Goal: Find specific page/section: Find specific page/section

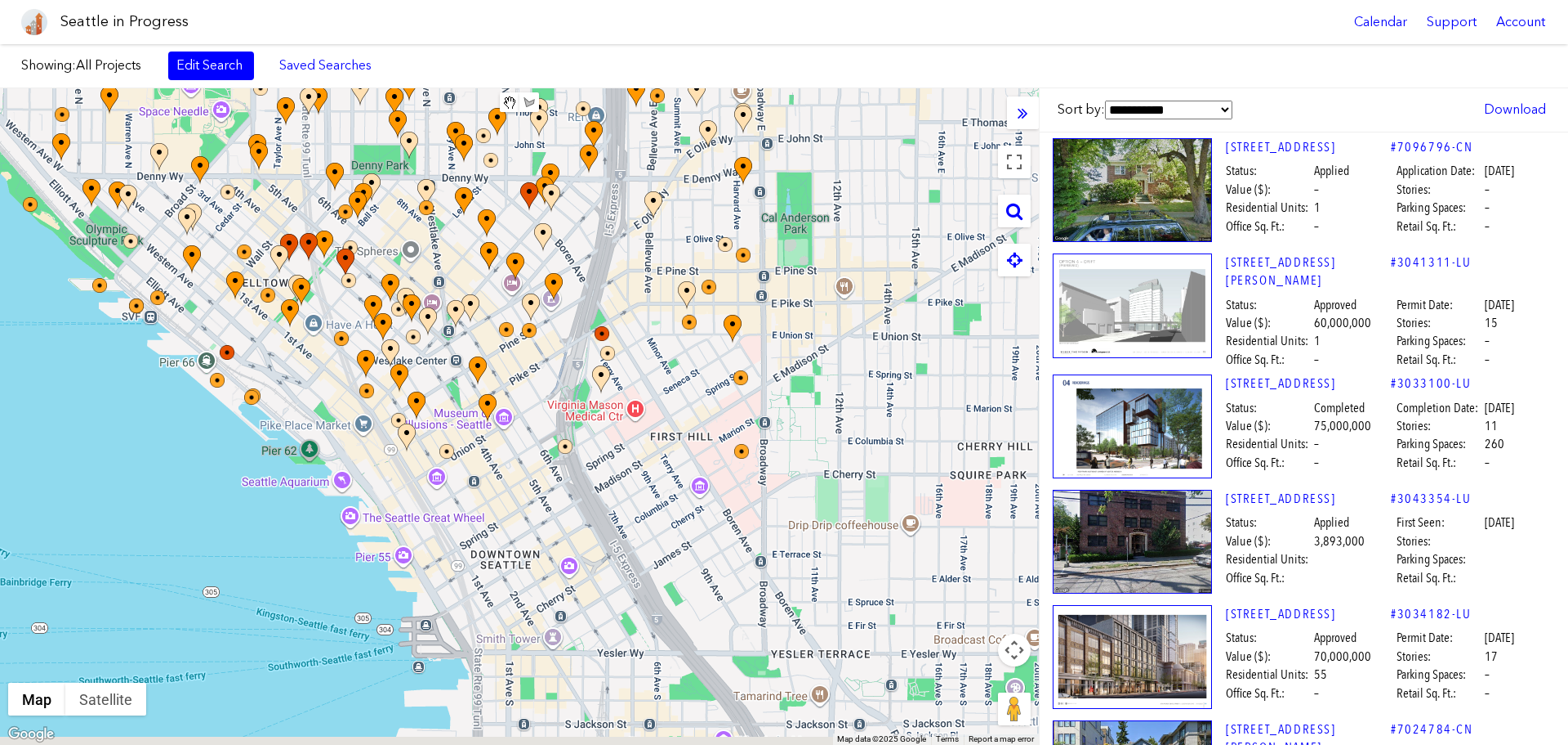
drag, startPoint x: 803, startPoint y: 331, endPoint x: 502, endPoint y: 39, distance: 419.4
click at [502, 39] on body "Seattle in Progress Calendar Support Account About [GEOGRAPHIC_DATA] in Progres…" at bounding box center [784, 372] width 1568 height 745
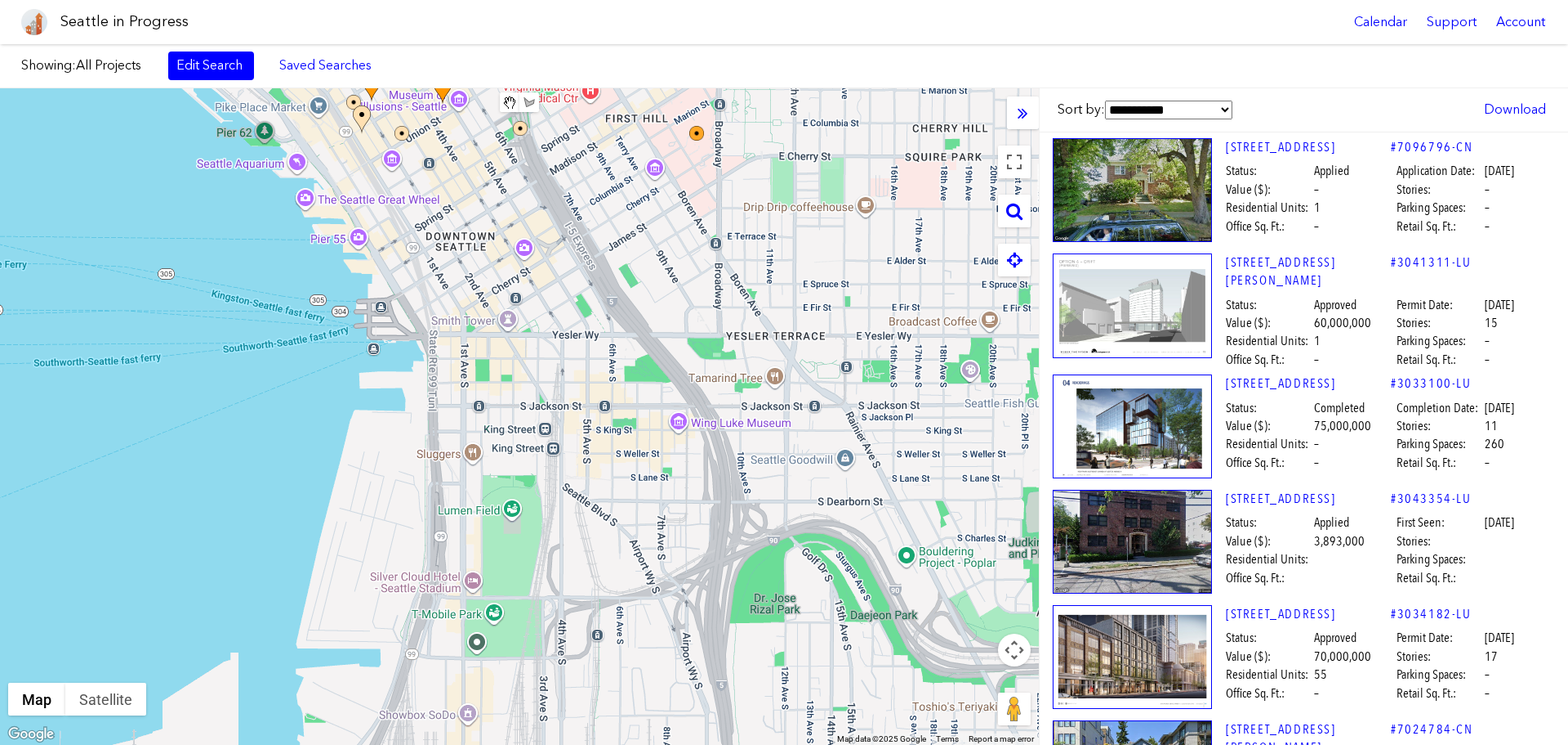
drag, startPoint x: 604, startPoint y: 475, endPoint x: 593, endPoint y: 212, distance: 263.2
click at [561, 161] on div at bounding box center [519, 417] width 1039 height 656
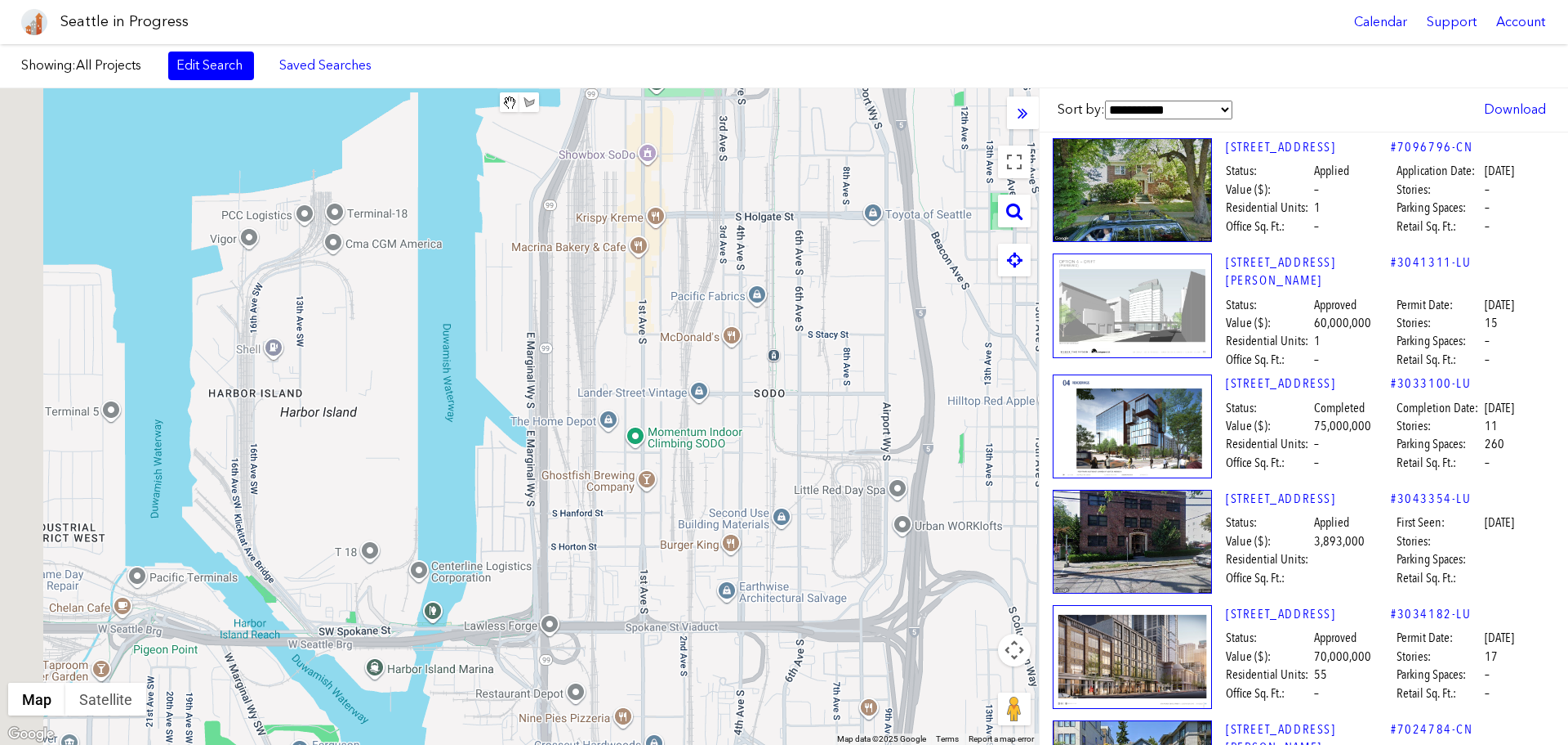
drag, startPoint x: 847, startPoint y: 621, endPoint x: 1042, endPoint y: 67, distance: 587.3
click at [1039, 67] on div "Showing: All Projects Edit Search Saved Searches Added to Saved Searches Done C…" at bounding box center [784, 395] width 1568 height 701
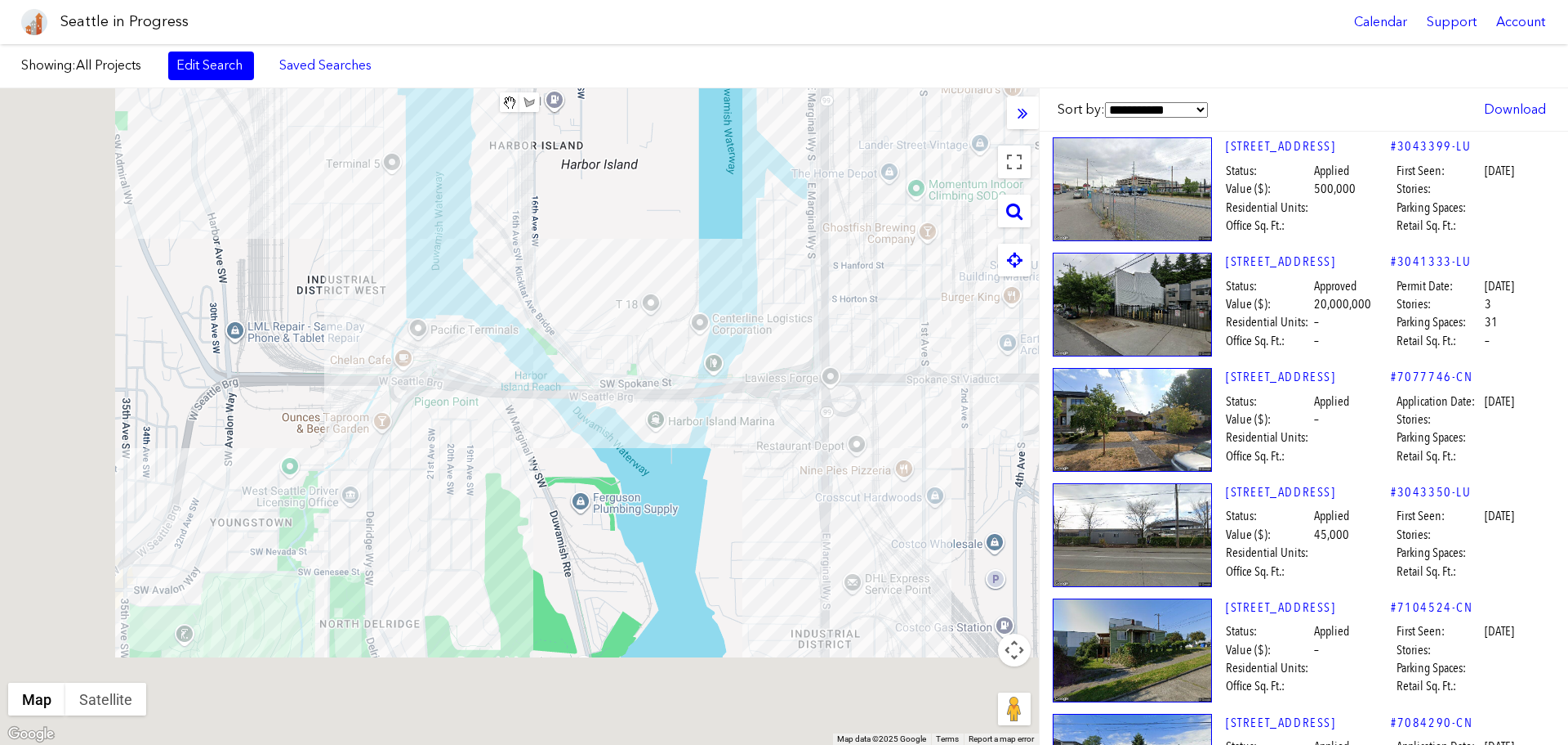
drag, startPoint x: 471, startPoint y: 462, endPoint x: 900, endPoint y: 106, distance: 557.5
click at [900, 106] on div at bounding box center [519, 417] width 1039 height 656
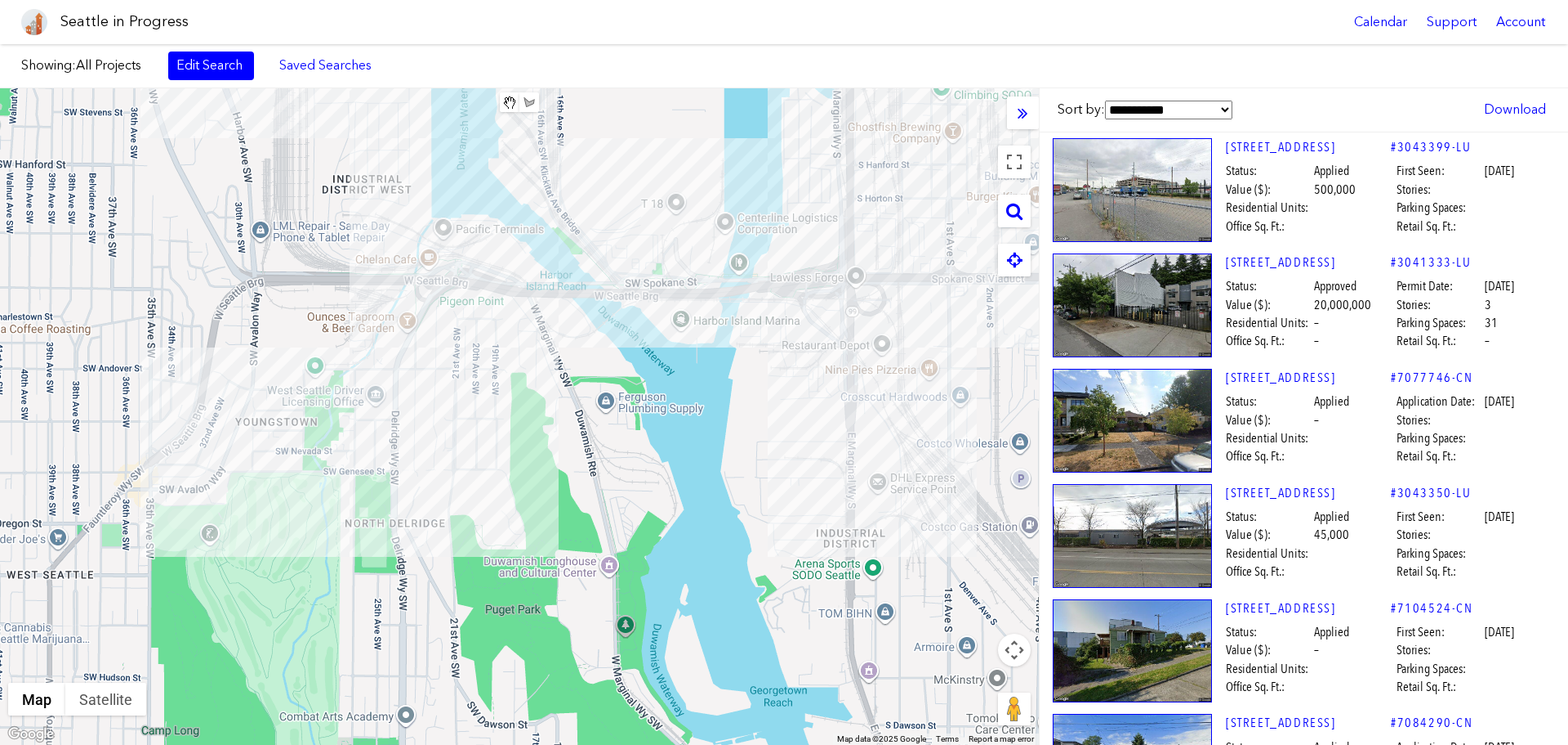
drag, startPoint x: 450, startPoint y: 512, endPoint x: 481, endPoint y: 411, distance: 105.7
click at [481, 411] on div at bounding box center [519, 417] width 1039 height 656
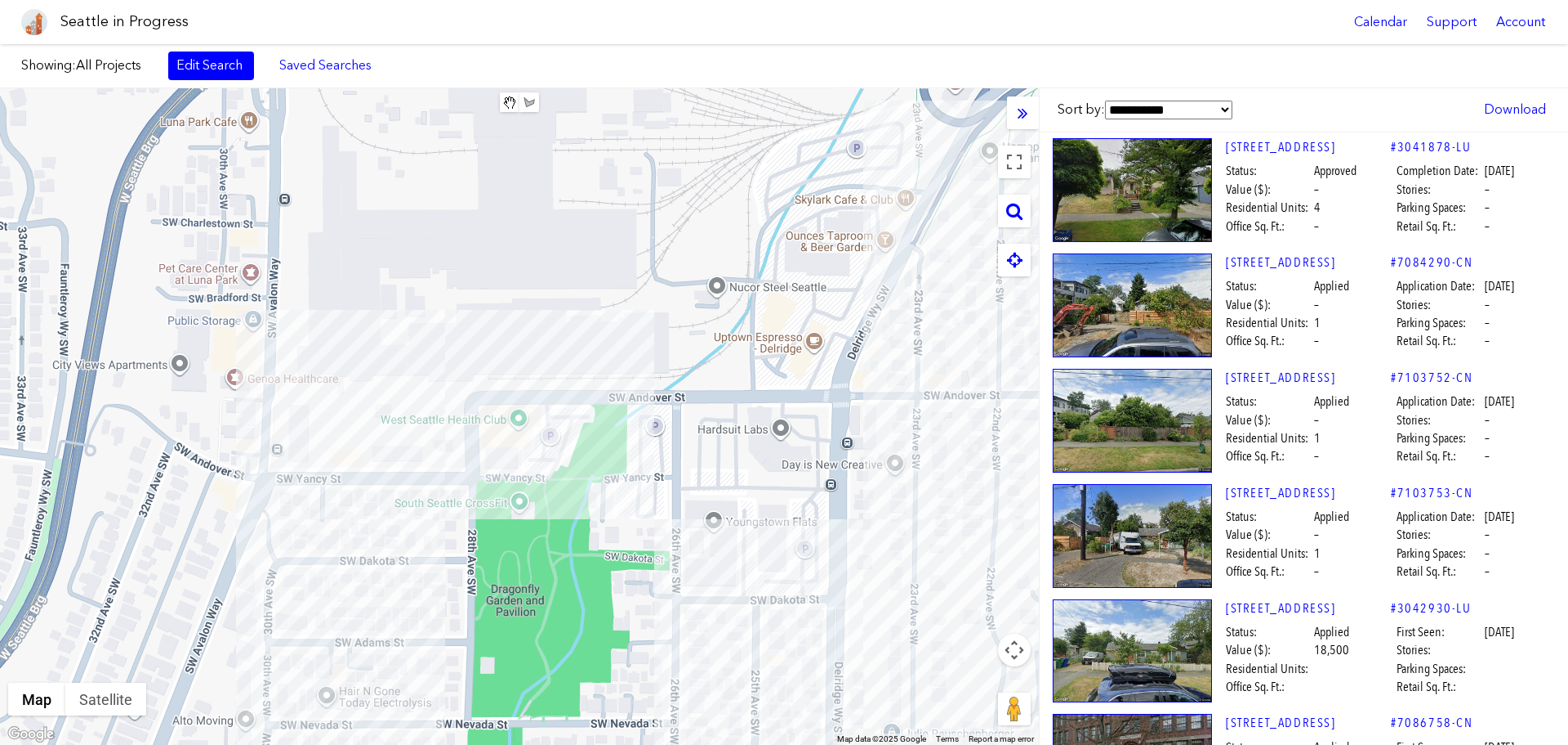
drag, startPoint x: 476, startPoint y: 417, endPoint x: 1048, endPoint y: 642, distance: 614.7
click at [1048, 642] on div "**********" at bounding box center [784, 417] width 1568 height 656
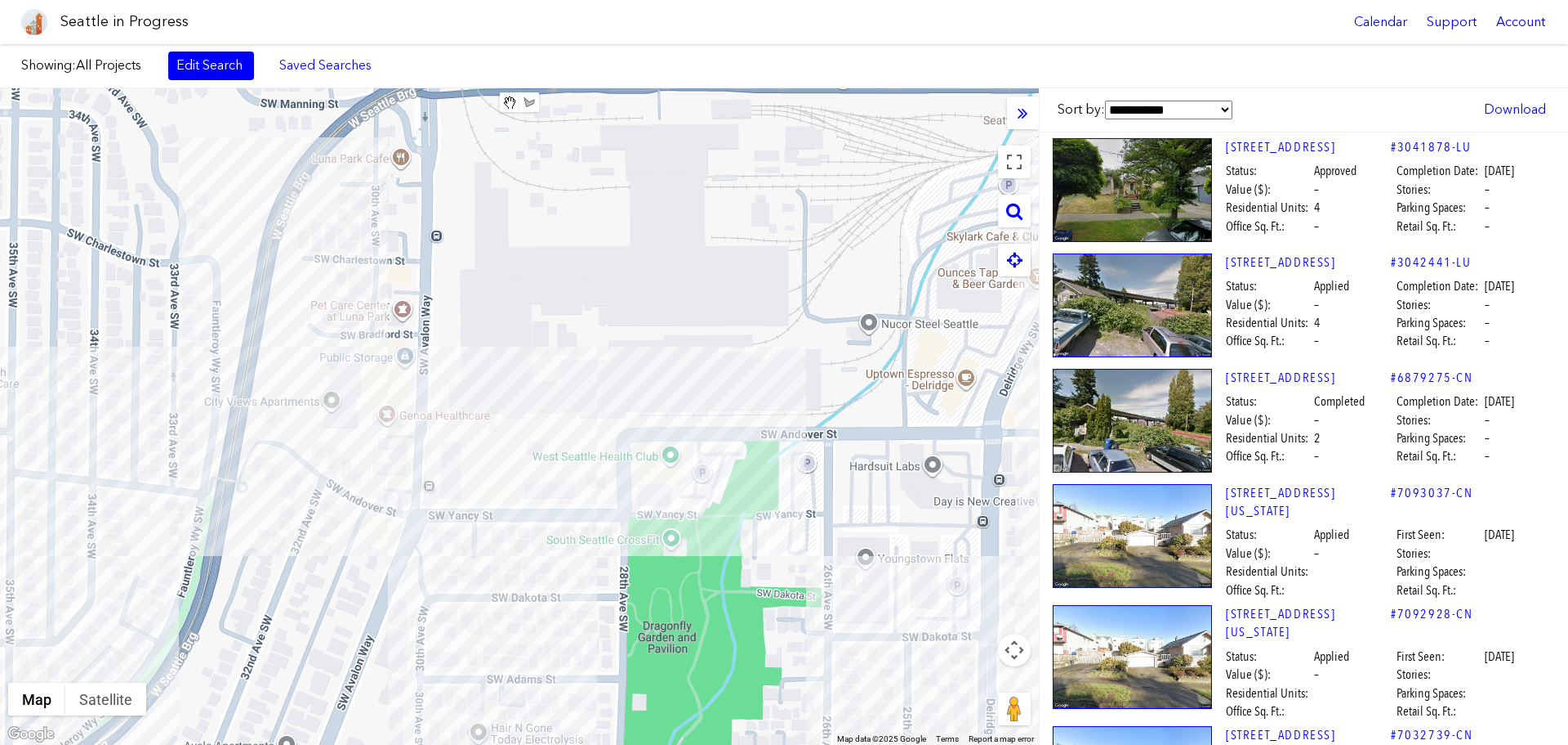
drag, startPoint x: 341, startPoint y: 353, endPoint x: 500, endPoint y: 390, distance: 163.2
click at [500, 390] on div at bounding box center [519, 417] width 1039 height 656
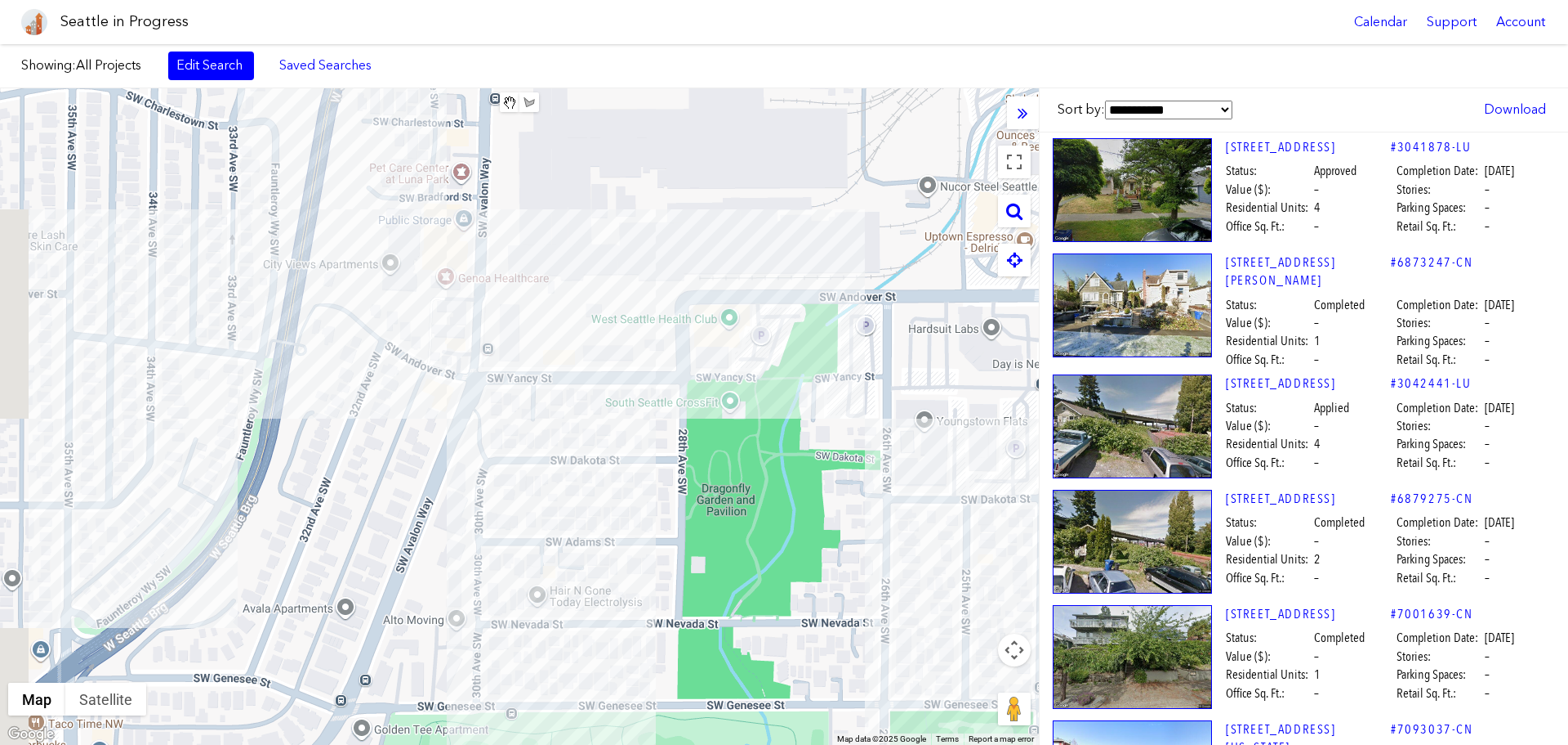
drag, startPoint x: 448, startPoint y: 423, endPoint x: 508, endPoint y: 282, distance: 153.2
click at [508, 282] on div at bounding box center [519, 417] width 1039 height 656
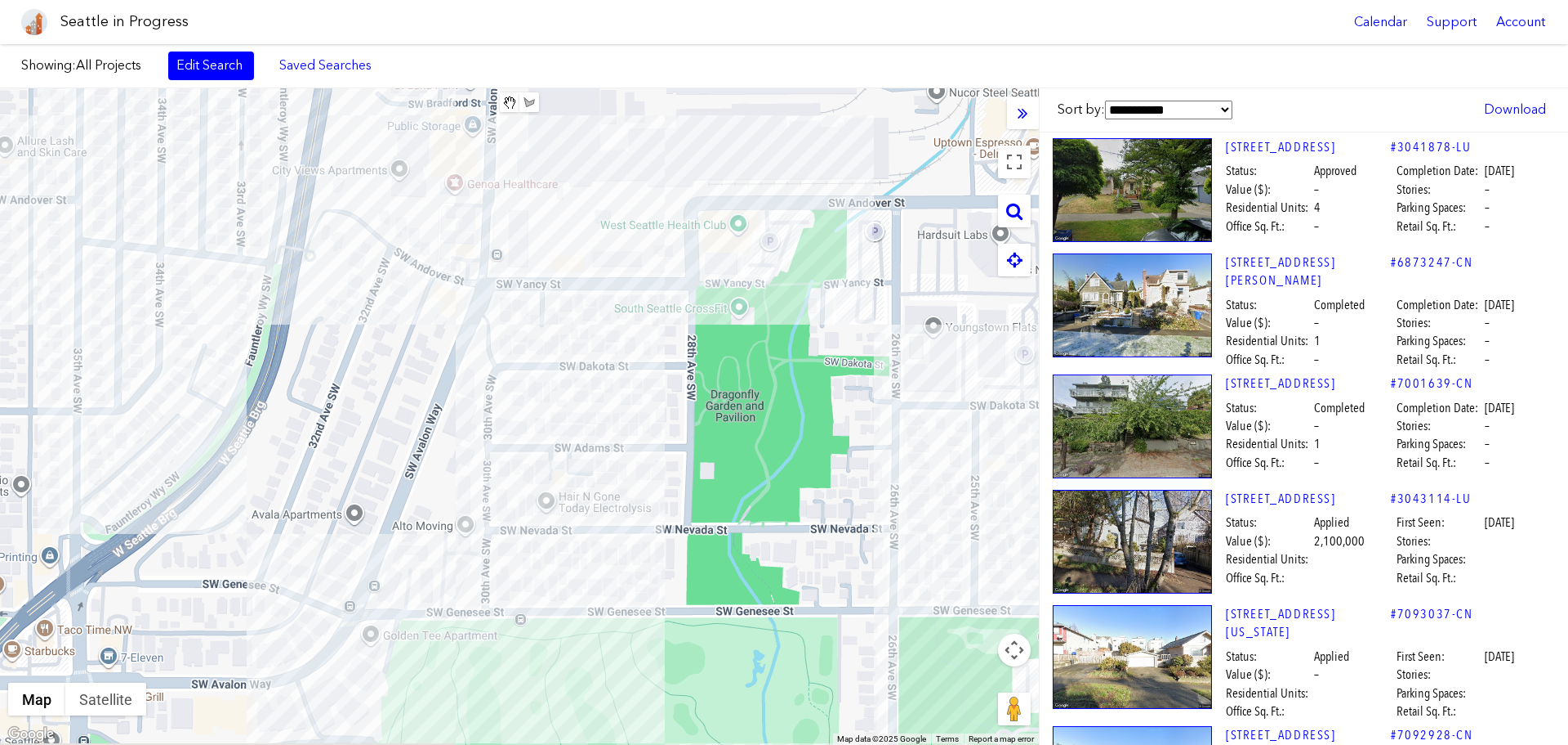
drag, startPoint x: 507, startPoint y: 530, endPoint x: 518, endPoint y: 420, distance: 110.5
click at [518, 420] on div at bounding box center [519, 417] width 1039 height 656
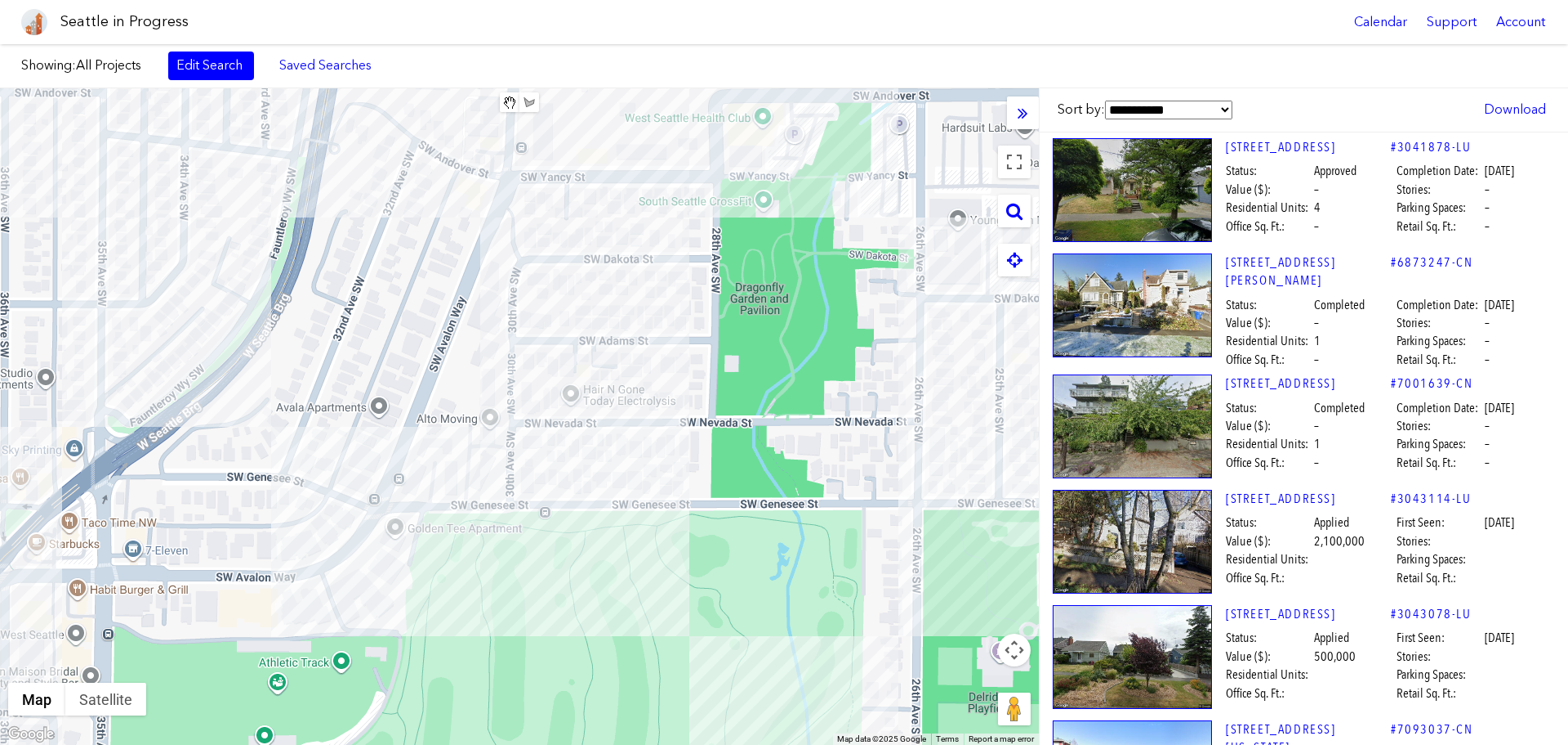
drag, startPoint x: 421, startPoint y: 542, endPoint x: 455, endPoint y: 379, distance: 166.5
click at [442, 450] on div at bounding box center [519, 417] width 1039 height 656
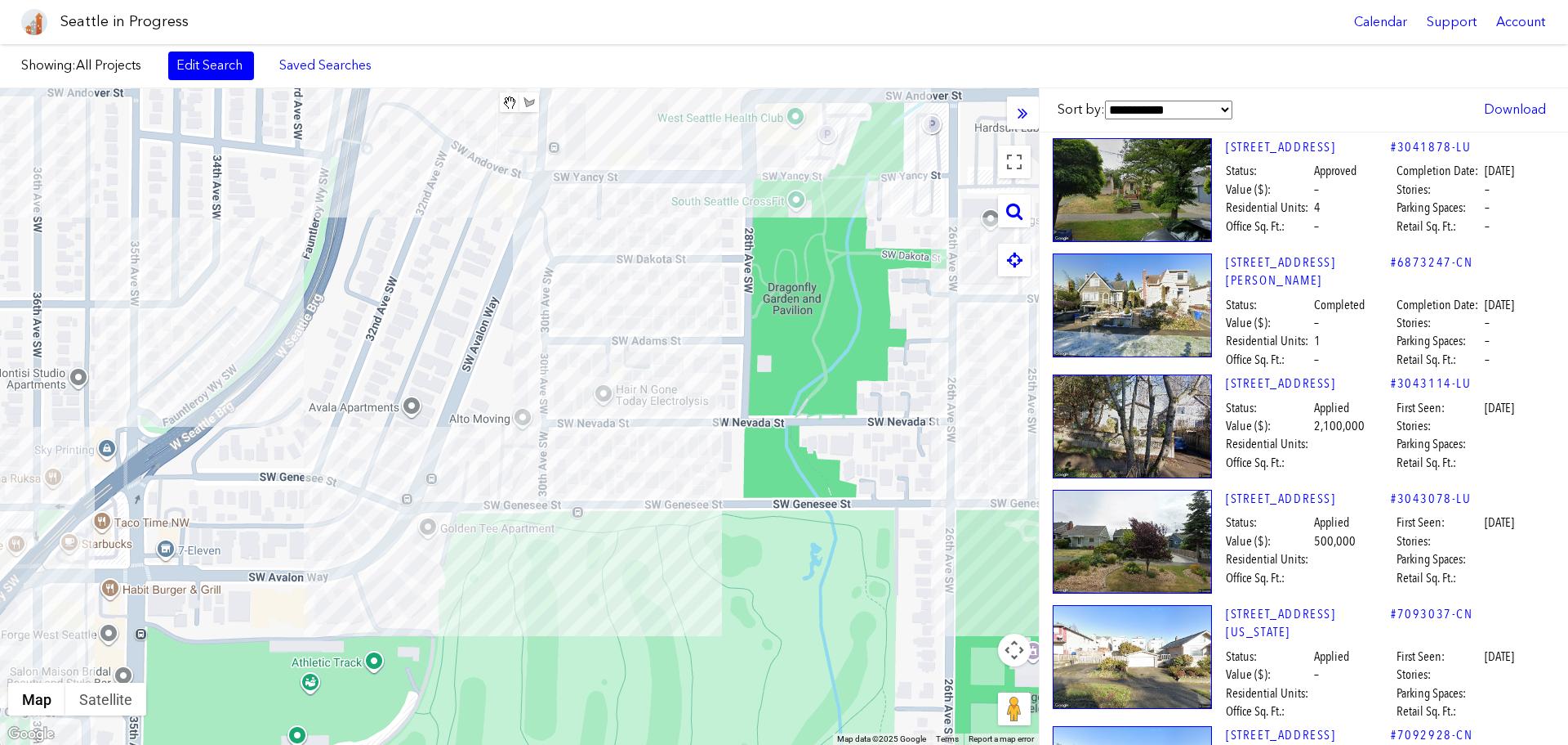
click at [499, 355] on div at bounding box center [519, 417] width 1039 height 656
